Goal: Check status: Check status

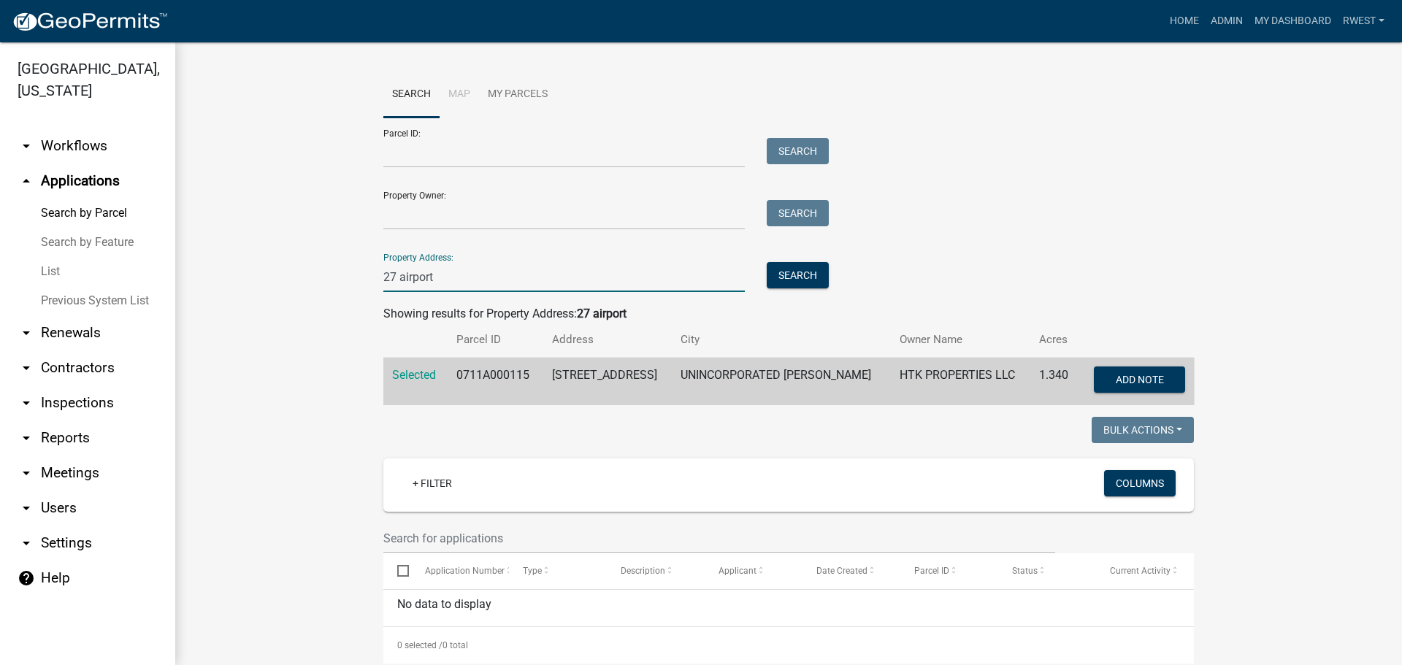
drag, startPoint x: 457, startPoint y: 283, endPoint x: 272, endPoint y: 262, distance: 186.7
click at [272, 262] on wm-workflow-application-search-view "Search Map My Parcels Parcel ID: Search Property Owner: Search Property Address…" at bounding box center [788, 502] width 1168 height 860
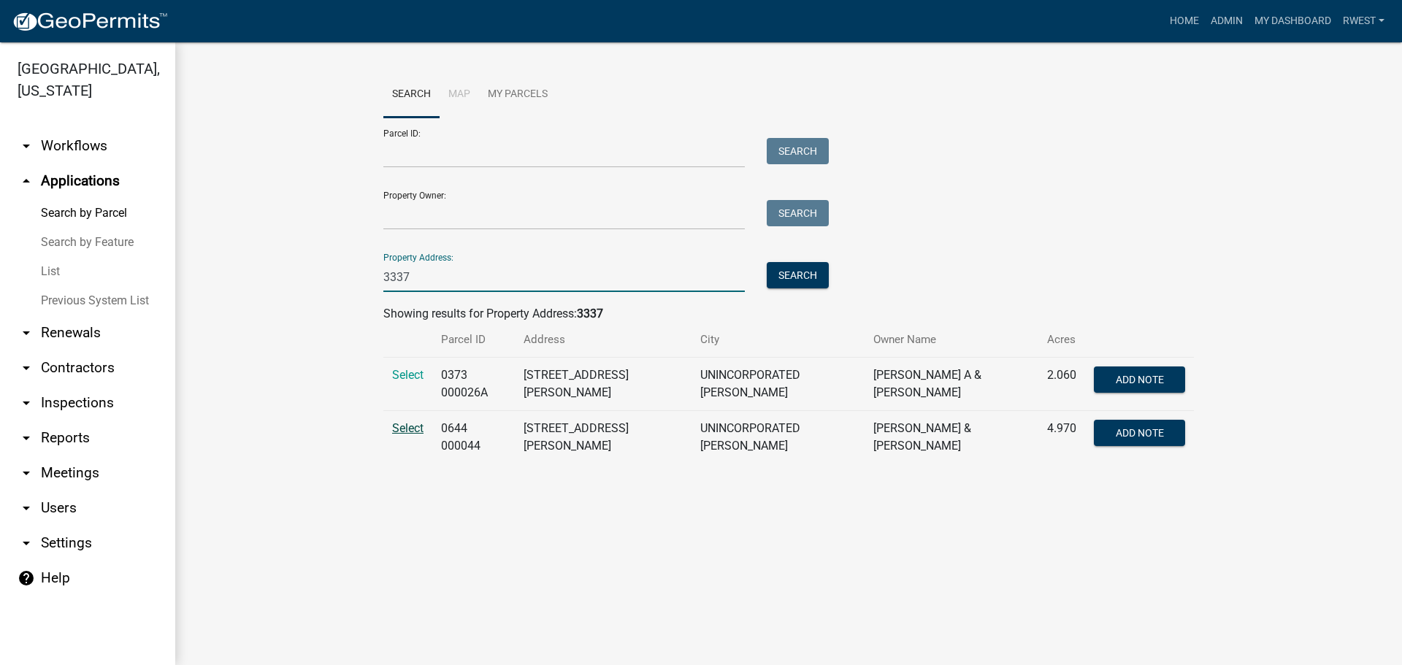
type input "3337"
click at [399, 422] on span "Select" at bounding box center [407, 428] width 31 height 14
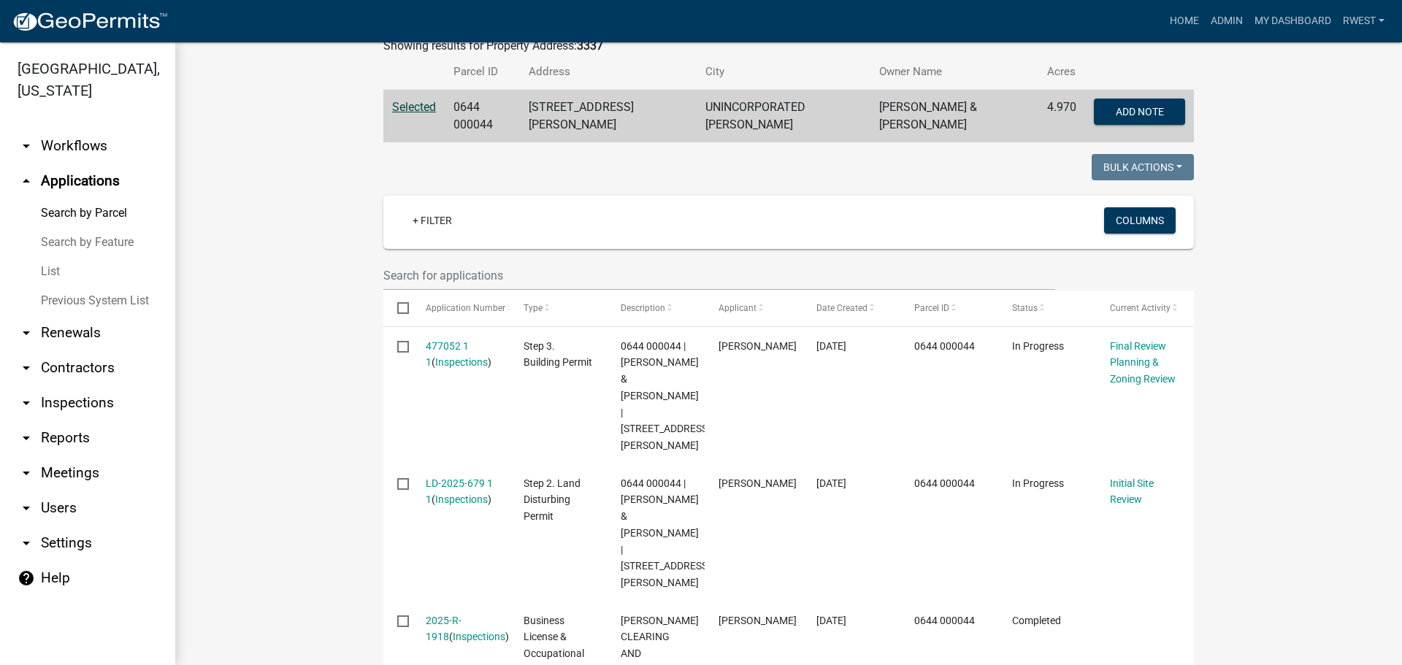
scroll to position [292, 0]
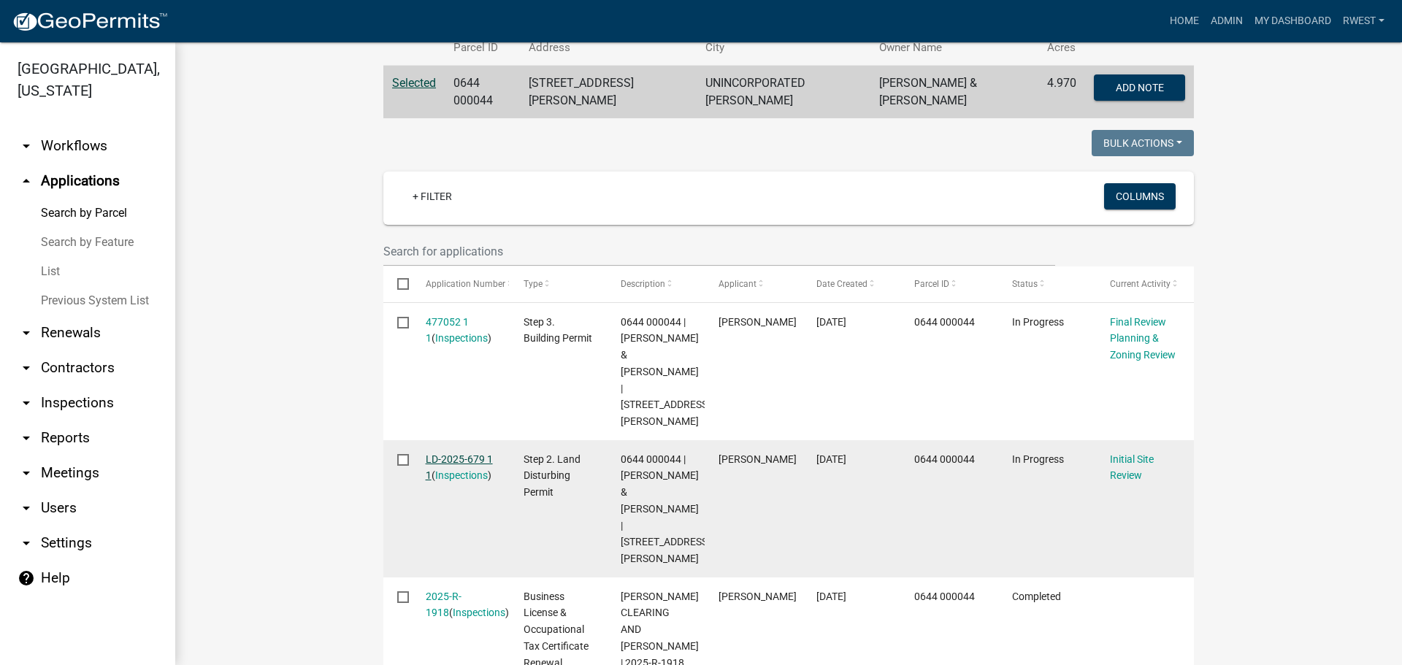
click at [468, 453] on link "LD-2025-679 1 1" at bounding box center [459, 467] width 67 height 28
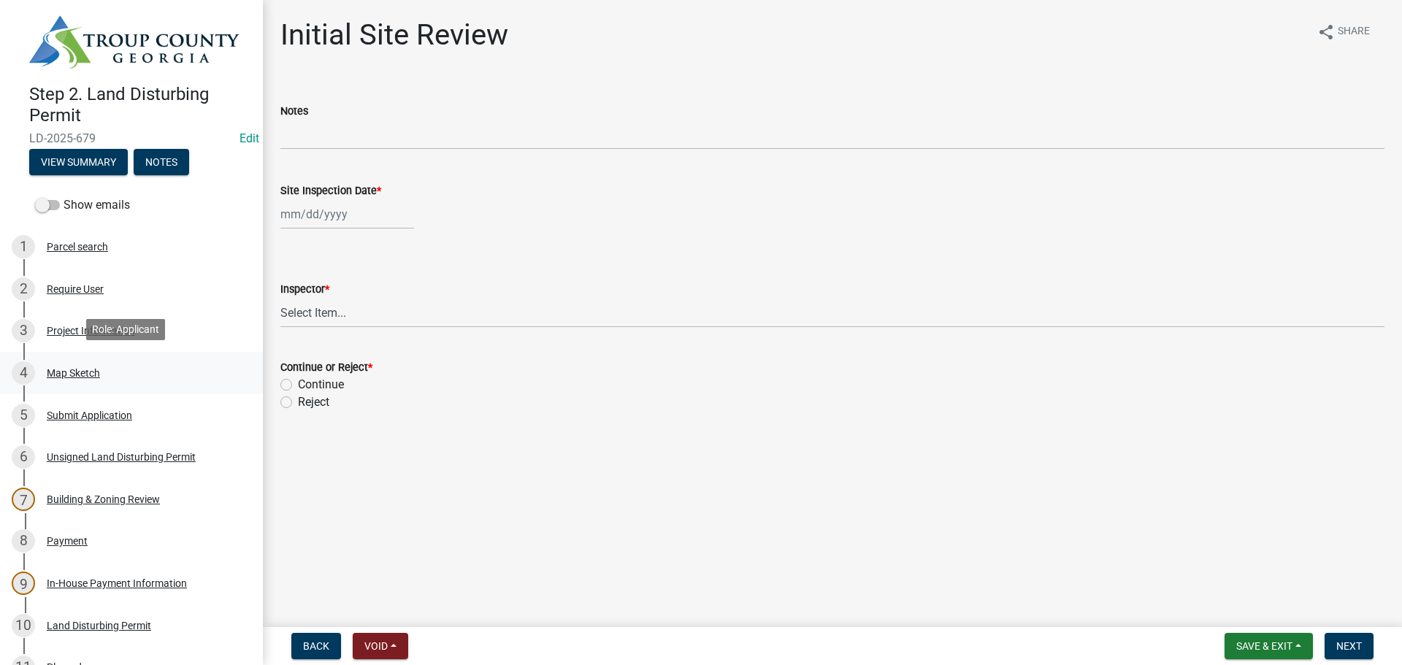
click at [64, 375] on div "Map Sketch" at bounding box center [73, 373] width 53 height 10
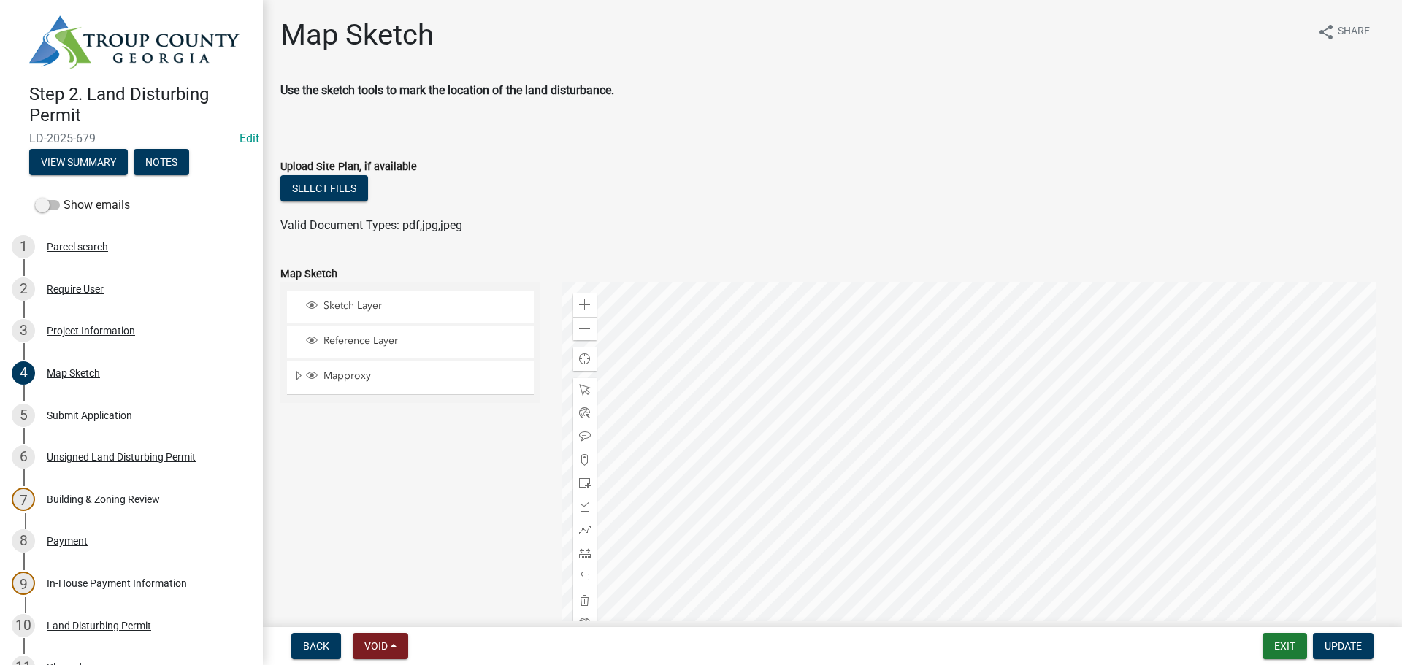
scroll to position [96, 0]
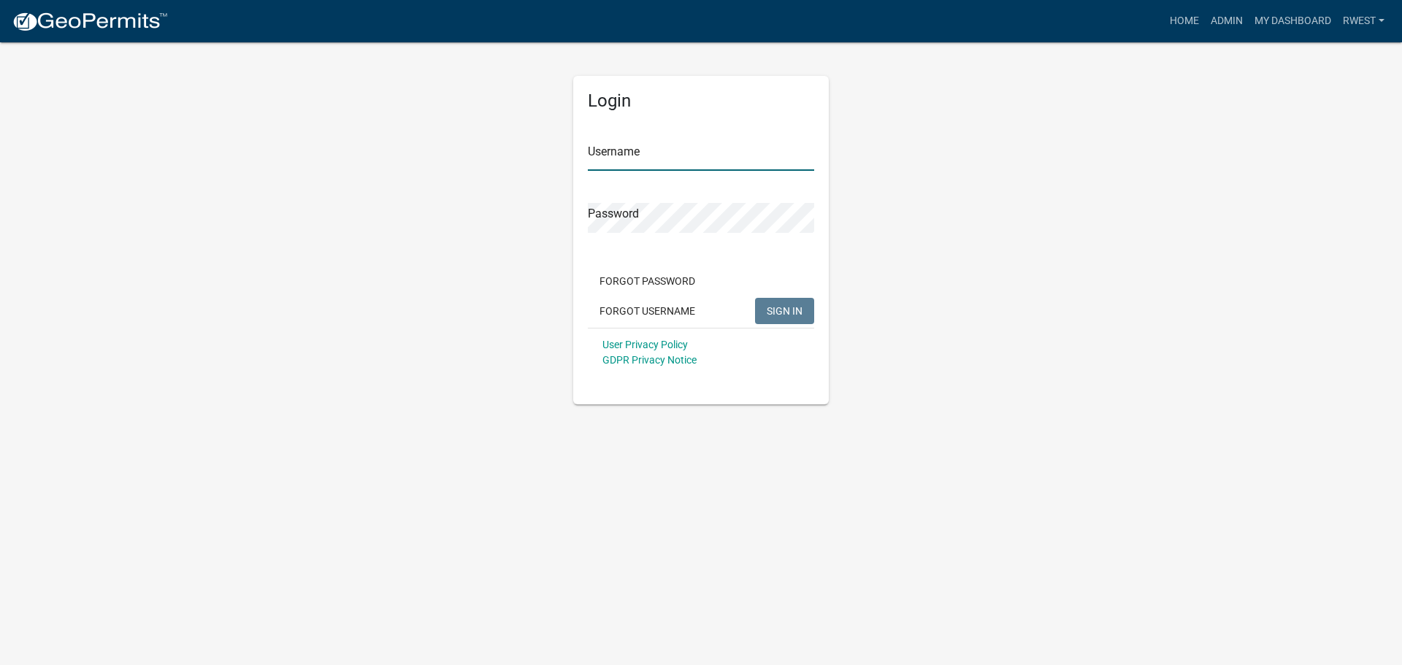
drag, startPoint x: 650, startPoint y: 160, endPoint x: 652, endPoint y: 180, distance: 20.6
click at [652, 160] on input "Username" at bounding box center [701, 156] width 226 height 30
type input "rwest"
click at [755, 298] on button "SIGN IN" at bounding box center [784, 311] width 59 height 26
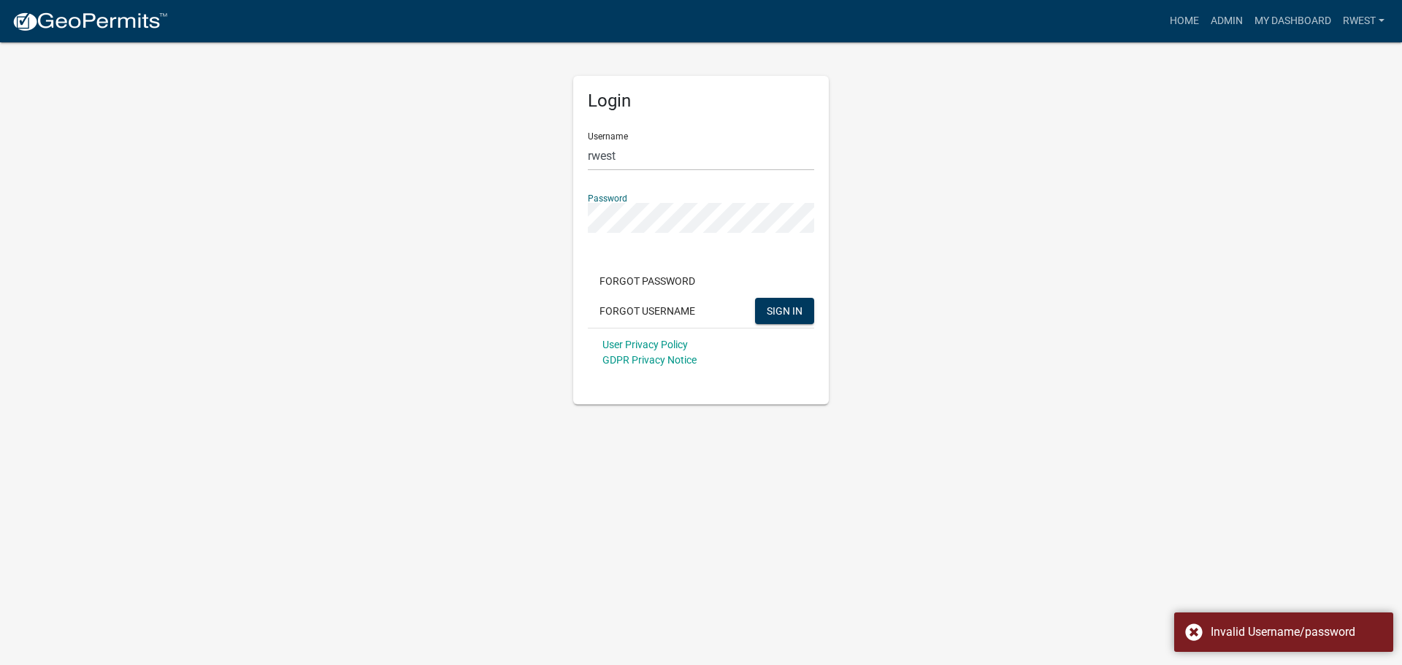
click at [438, 221] on div "Login Username rwest Password Forgot Password Forgot Username SIGN IN User Priv…" at bounding box center [701, 223] width 832 height 364
click at [755, 298] on button "SIGN IN" at bounding box center [784, 311] width 59 height 26
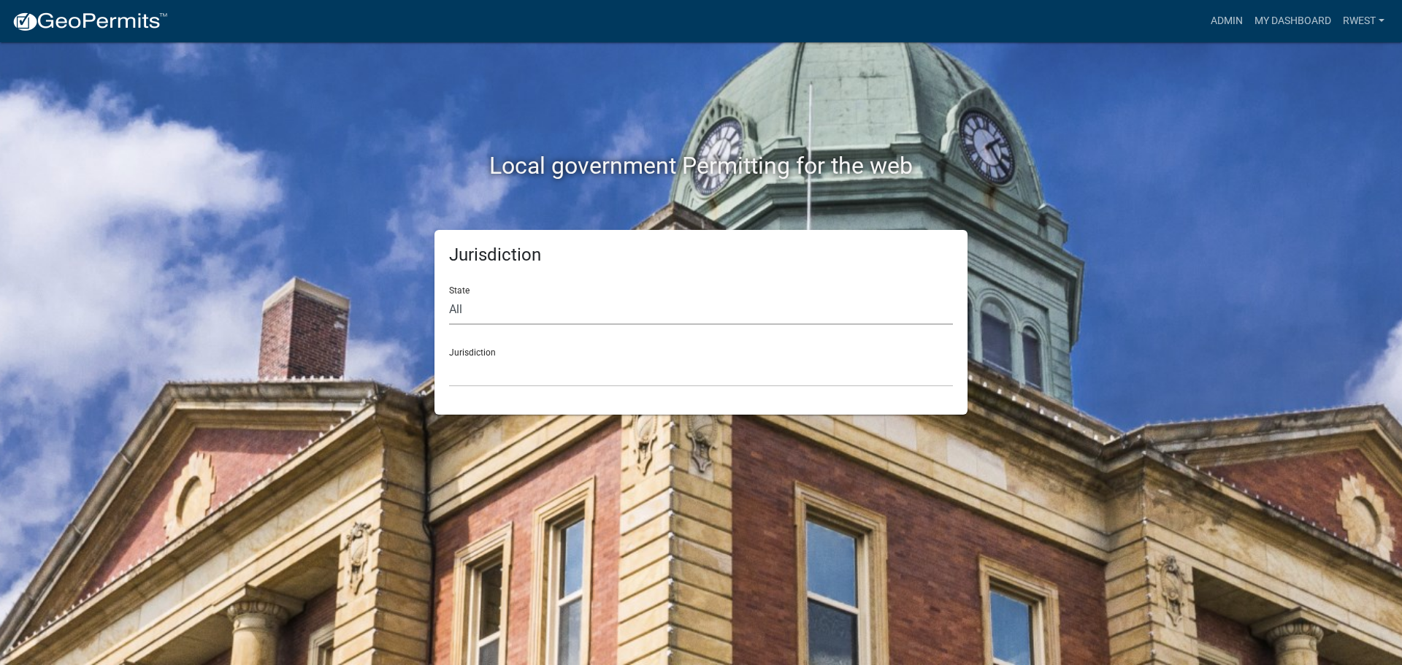
click at [476, 316] on select "All [US_STATE] [US_STATE] [US_STATE] [US_STATE] [US_STATE] [US_STATE] [US_STATE…" at bounding box center [701, 310] width 504 height 30
select select "[US_STATE]"
click at [449, 295] on select "All [US_STATE] [US_STATE] [US_STATE] [US_STATE] [US_STATE] [US_STATE] [US_STATE…" at bounding box center [701, 310] width 504 height 30
drag, startPoint x: 474, startPoint y: 324, endPoint x: 478, endPoint y: 375, distance: 50.5
click at [478, 375] on select "[GEOGRAPHIC_DATA], [US_STATE][PERSON_NAME][GEOGRAPHIC_DATA], [US_STATE][PERSON_…" at bounding box center [701, 372] width 504 height 30
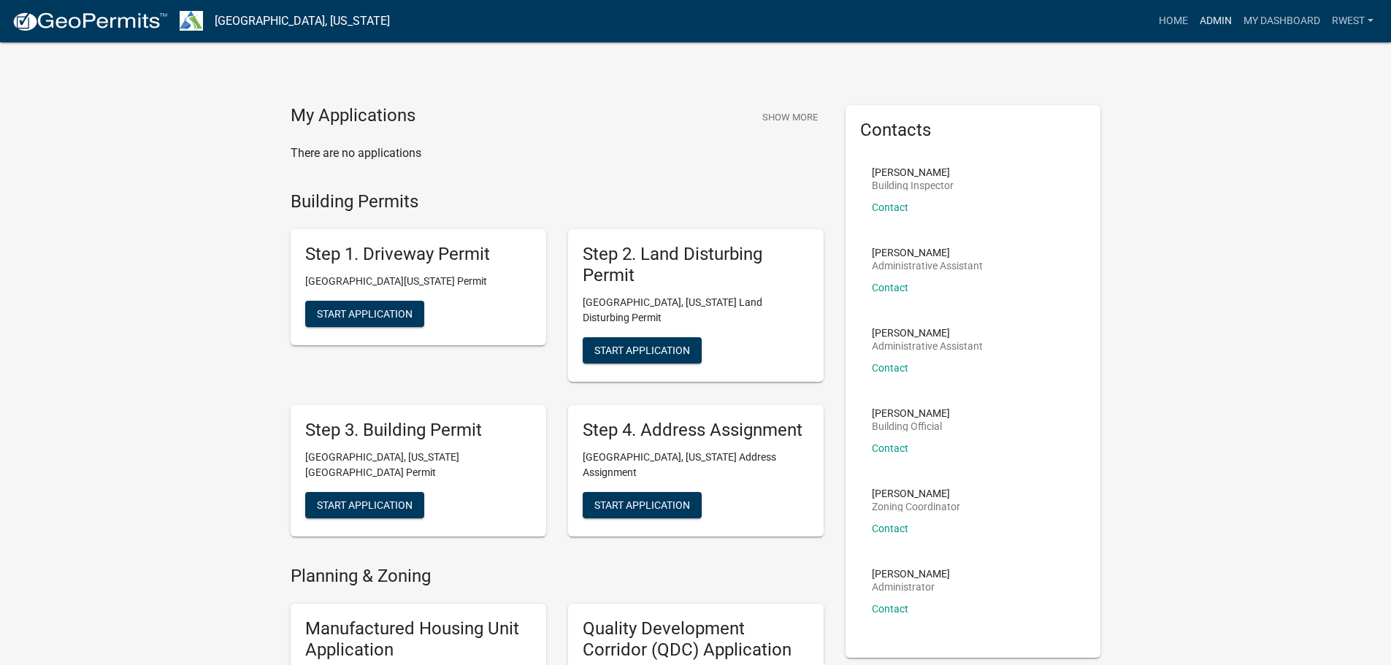
click at [1206, 20] on link "Admin" at bounding box center [1216, 21] width 44 height 28
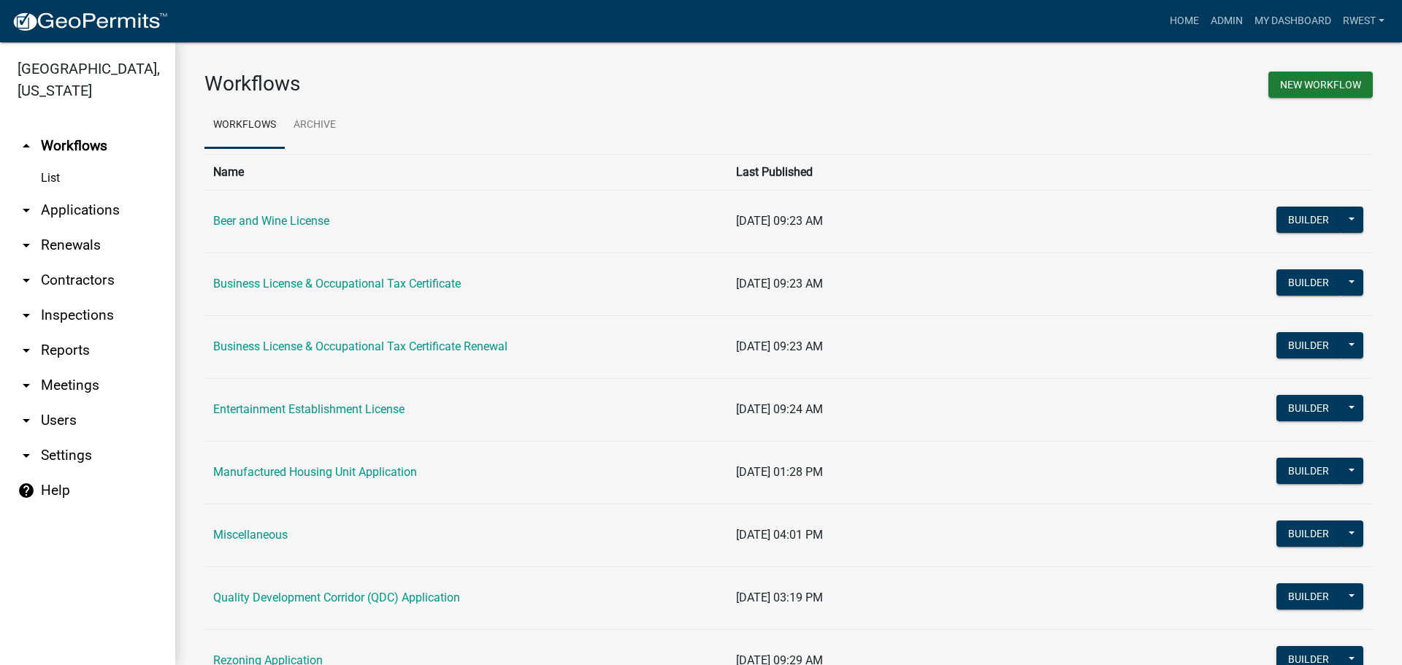
drag, startPoint x: 102, startPoint y: 192, endPoint x: 112, endPoint y: 197, distance: 12.1
click at [102, 193] on link "arrow_drop_down Applications" at bounding box center [87, 210] width 175 height 35
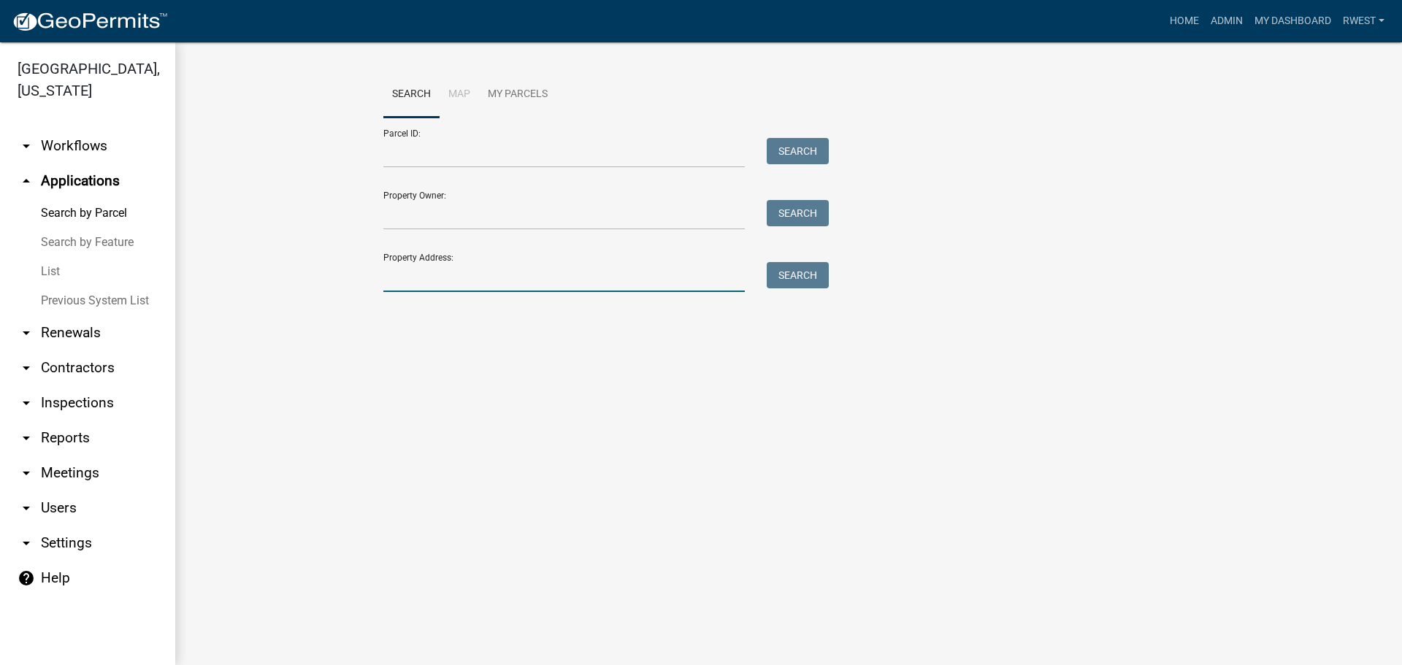
click at [414, 276] on input "Property Address:" at bounding box center [563, 277] width 361 height 30
type input "3337 [PERSON_NAME]"
click at [805, 281] on button "Search" at bounding box center [798, 275] width 62 height 26
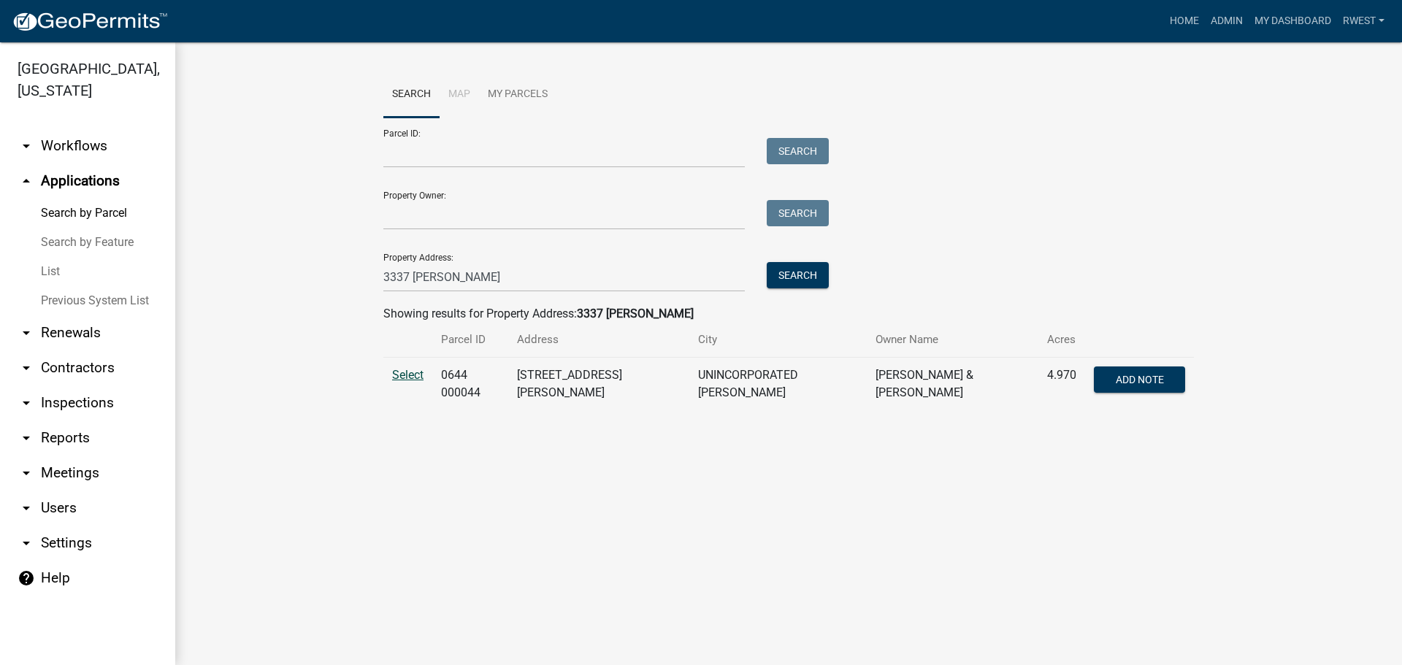
click at [399, 378] on span "Select" at bounding box center [407, 375] width 31 height 14
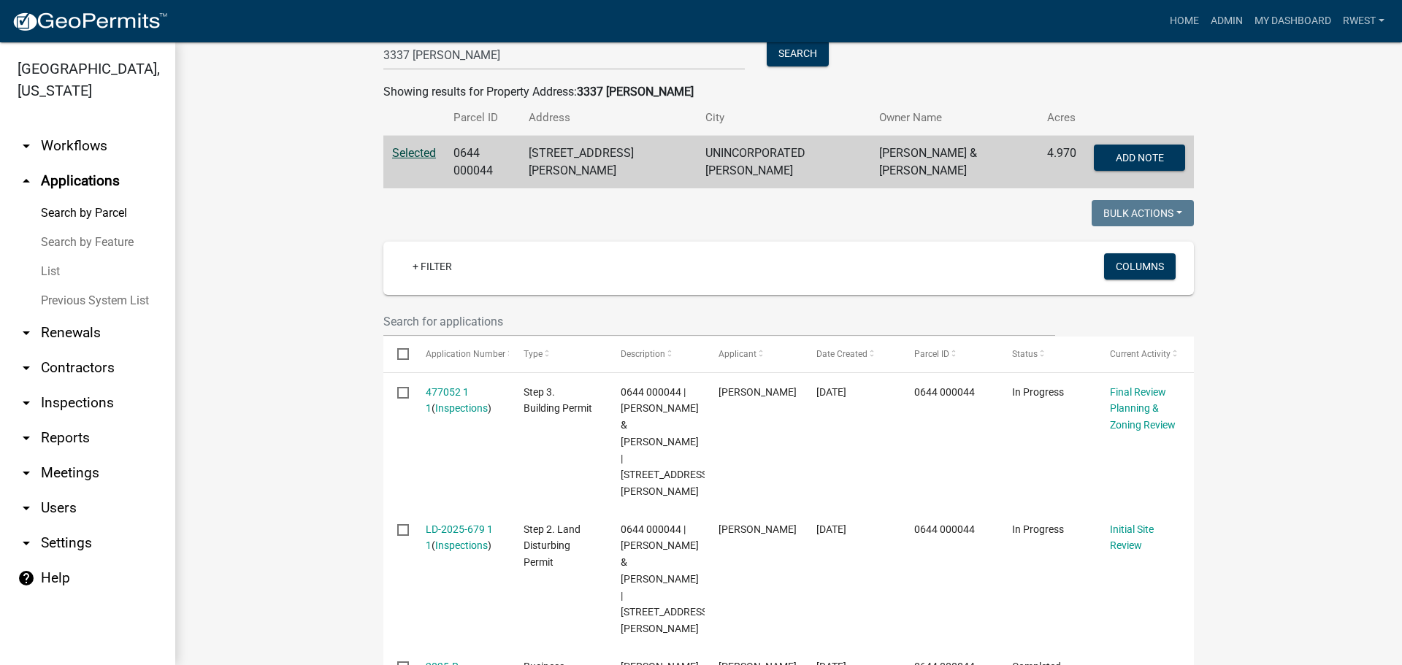
scroll to position [295, 0]
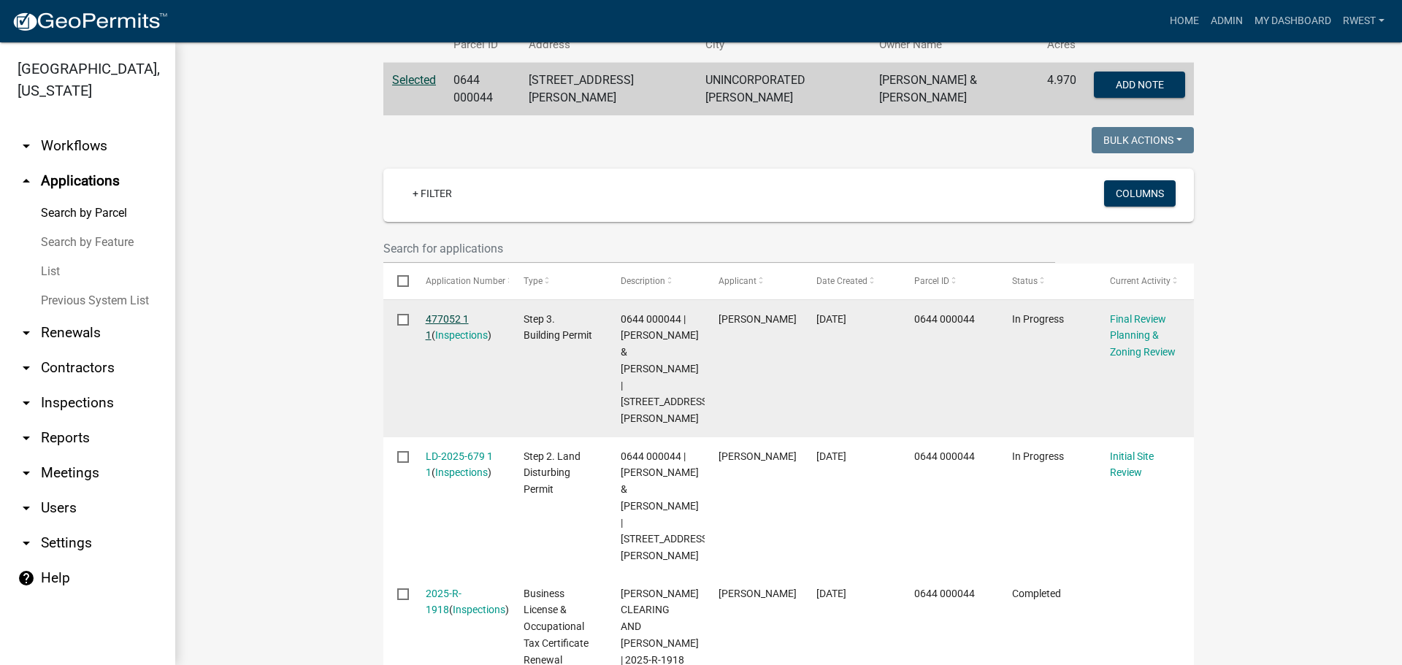
click at [445, 313] on link "477052 1 1" at bounding box center [447, 327] width 43 height 28
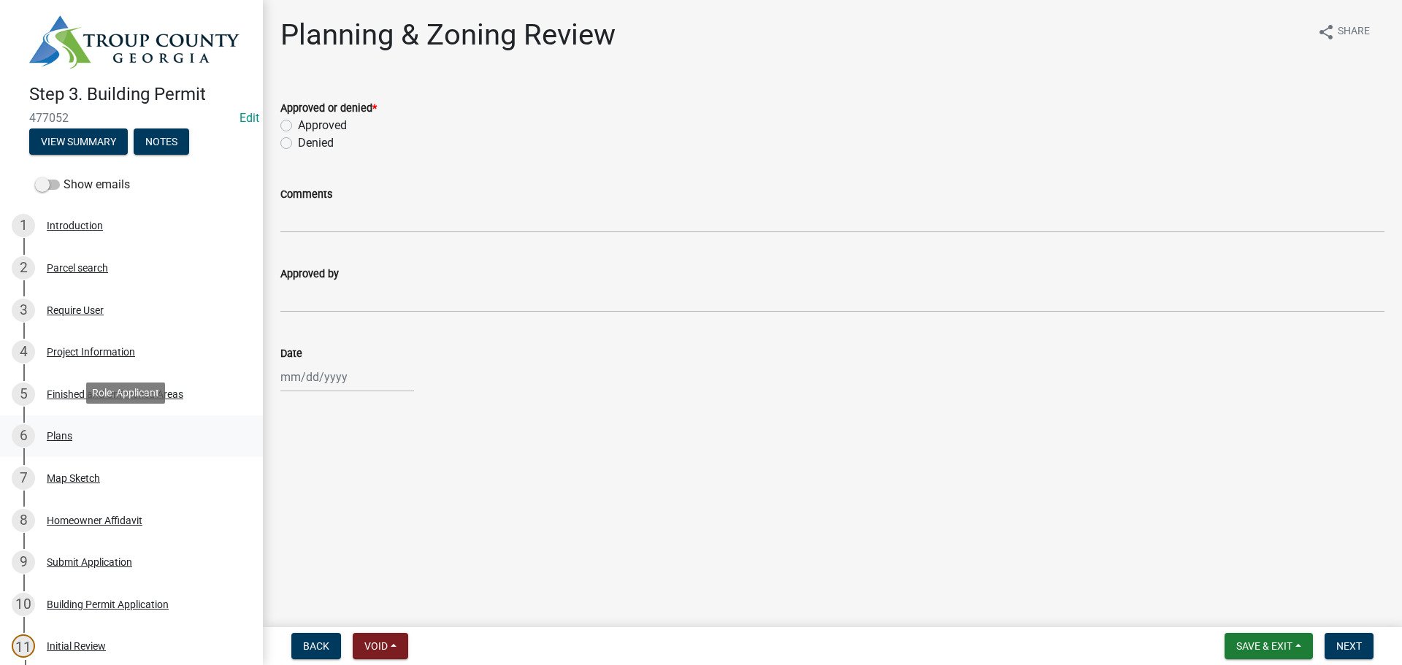
click at [60, 435] on div "Plans" at bounding box center [60, 436] width 26 height 10
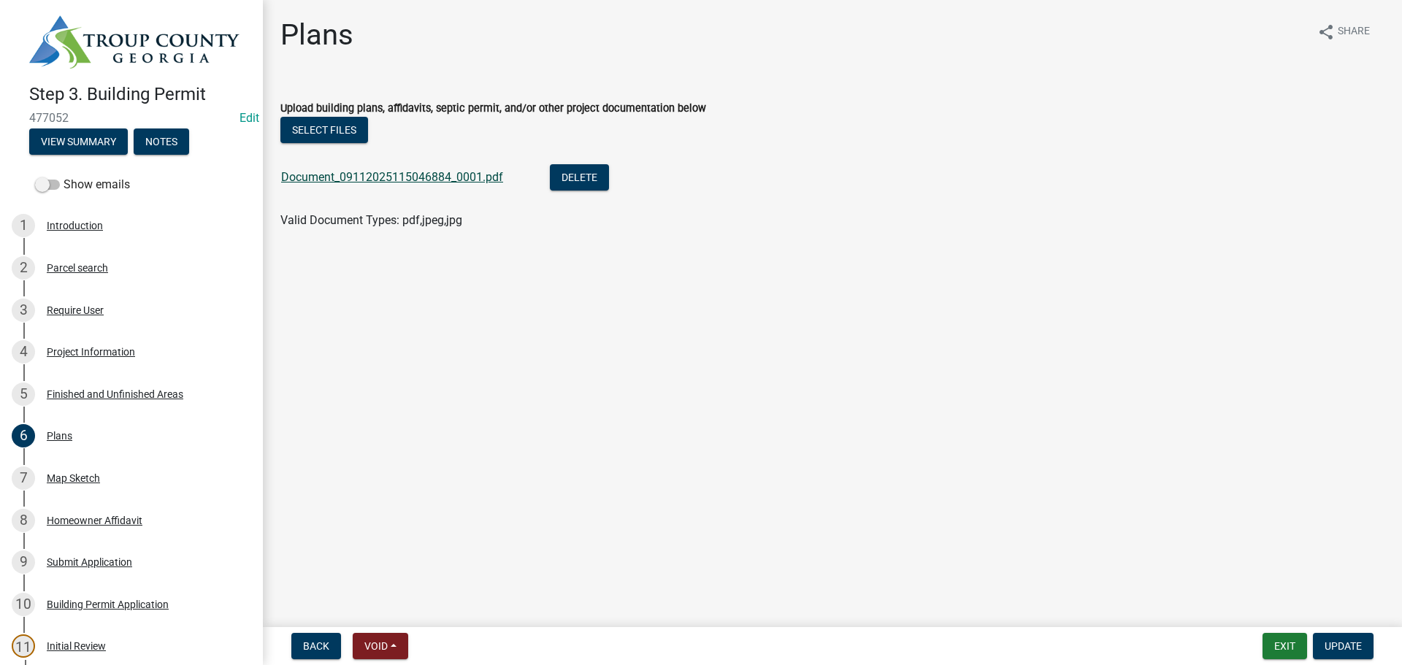
click at [425, 176] on link "Document_09112025115046884_0001.pdf" at bounding box center [392, 177] width 222 height 14
click at [61, 475] on div "Map Sketch" at bounding box center [73, 478] width 53 height 10
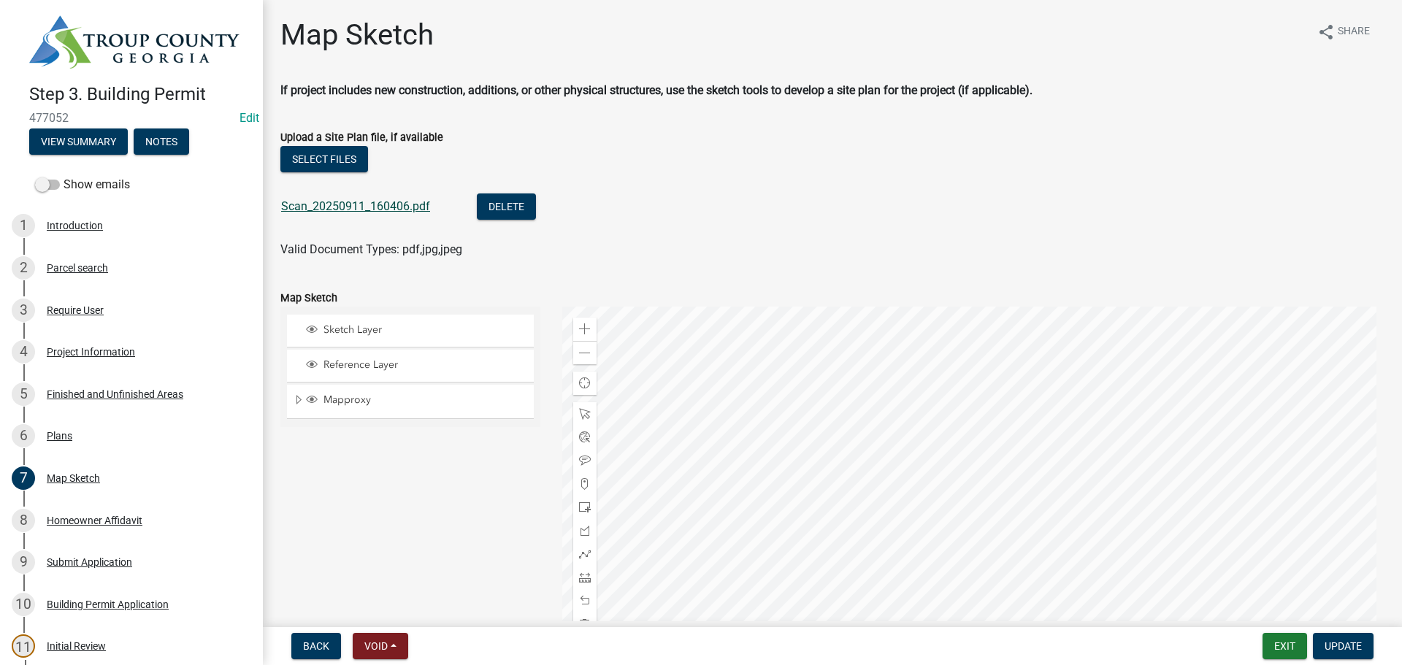
click at [321, 203] on link "Scan_20250911_160406.pdf" at bounding box center [355, 206] width 149 height 14
drag, startPoint x: 208, startPoint y: 185, endPoint x: 219, endPoint y: 175, distance: 15.5
click at [219, 176] on div "Show emails" at bounding box center [131, 184] width 263 height 29
click at [1285, 646] on button "Exit" at bounding box center [1285, 646] width 45 height 26
